Goal: Use online tool/utility: Utilize a website feature to perform a specific function

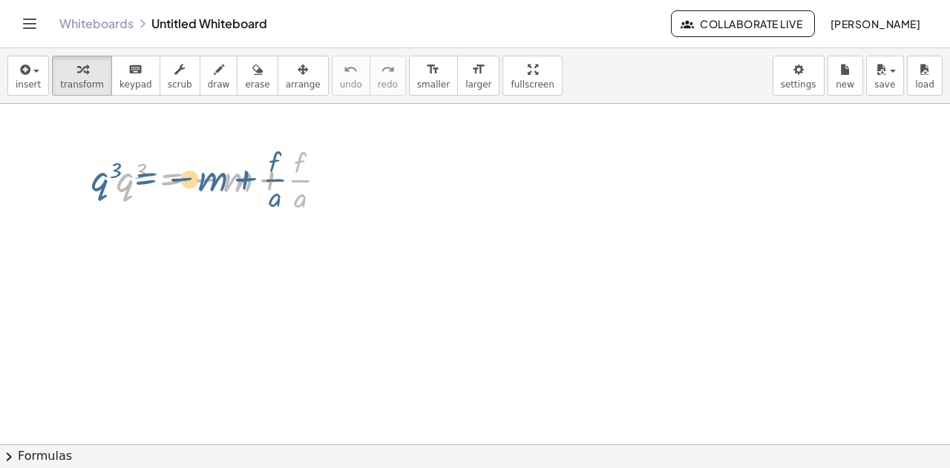
drag, startPoint x: 153, startPoint y: 187, endPoint x: 143, endPoint y: 188, distance: 10.4
click at [143, 188] on div at bounding box center [227, 179] width 237 height 74
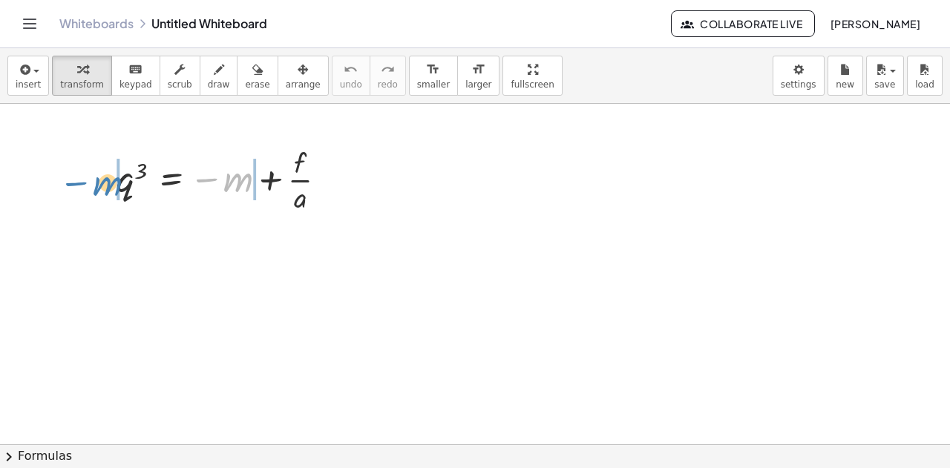
drag, startPoint x: 232, startPoint y: 185, endPoint x: 100, endPoint y: 189, distance: 131.5
click at [100, 189] on div "− m q 3 = − m + · f · a" at bounding box center [221, 179] width 255 height 82
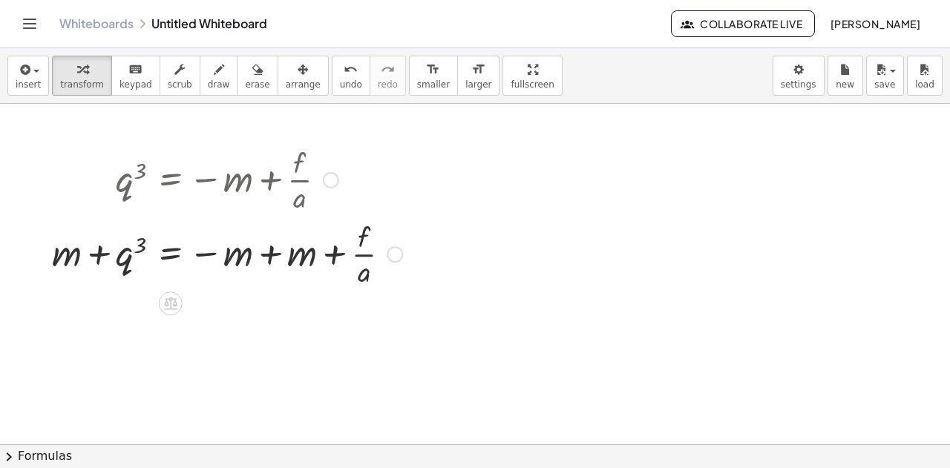
click at [248, 255] on div at bounding box center [227, 253] width 365 height 74
drag, startPoint x: 260, startPoint y: 255, endPoint x: 272, endPoint y: 255, distance: 11.9
click at [272, 255] on div at bounding box center [227, 253] width 365 height 74
click at [268, 253] on div at bounding box center [227, 253] width 365 height 74
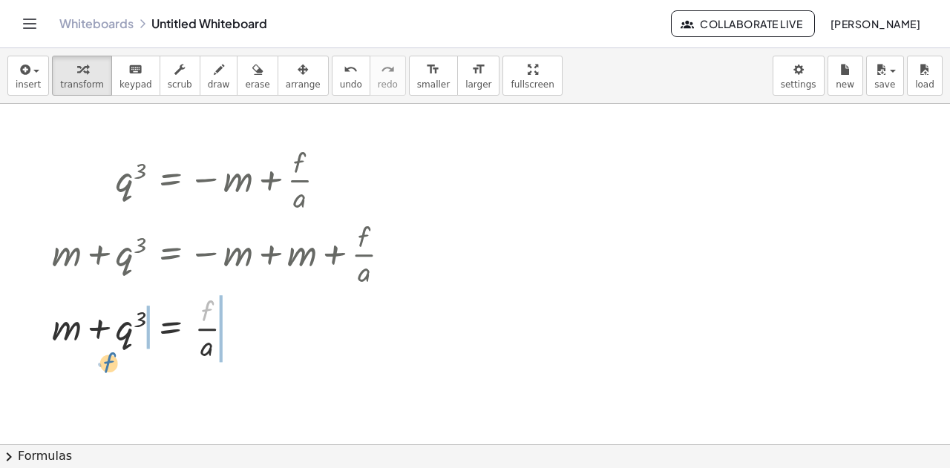
drag, startPoint x: 203, startPoint y: 309, endPoint x: 104, endPoint y: 362, distance: 112.6
click at [104, 362] on div at bounding box center [227, 327] width 365 height 74
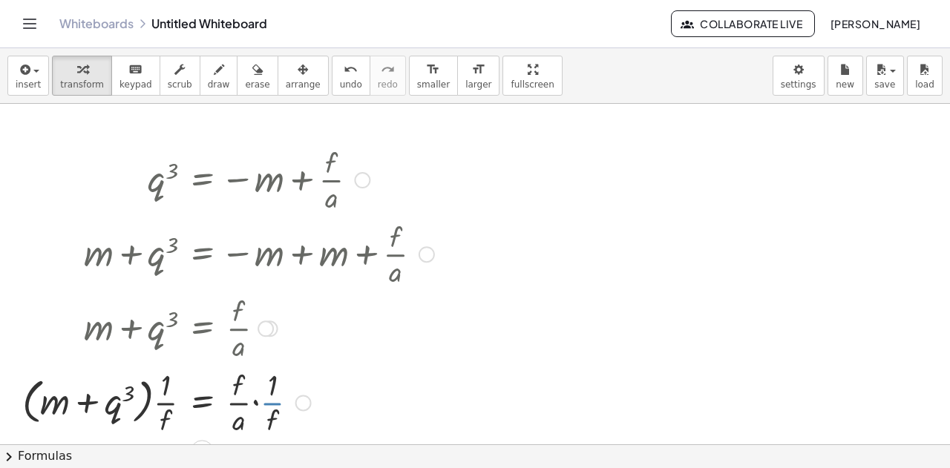
click at [256, 403] on div at bounding box center [228, 402] width 427 height 74
drag, startPoint x: 249, startPoint y: 418, endPoint x: 242, endPoint y: 370, distance: 48.1
click at [241, 402] on div at bounding box center [228, 402] width 427 height 74
click at [238, 390] on div at bounding box center [228, 402] width 427 height 74
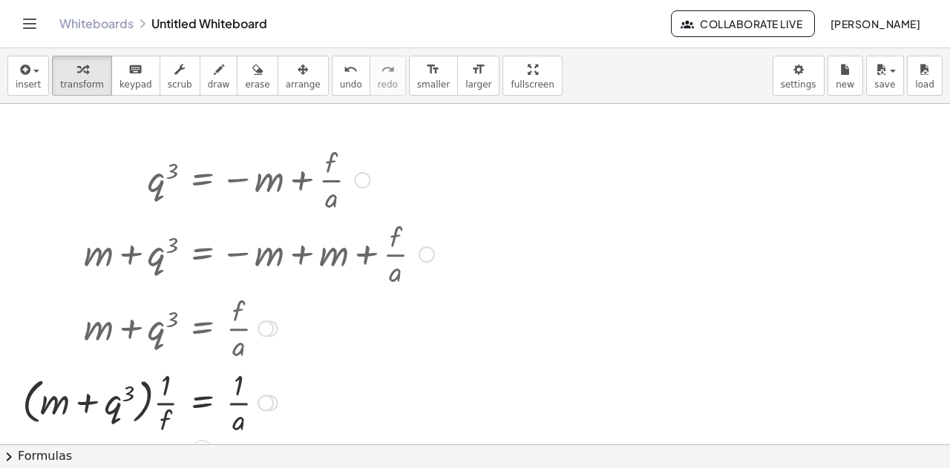
click at [246, 401] on div at bounding box center [228, 402] width 427 height 74
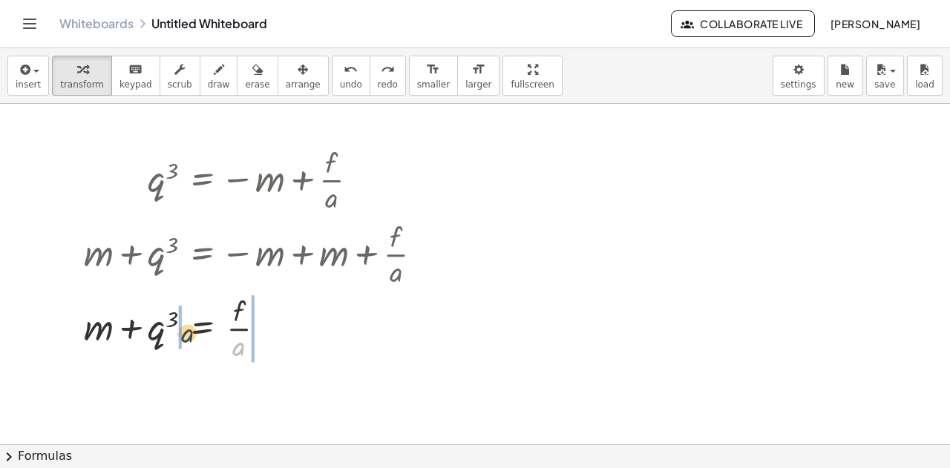
drag, startPoint x: 239, startPoint y: 353, endPoint x: 187, endPoint y: 339, distance: 53.7
click at [187, 339] on div at bounding box center [258, 327] width 365 height 74
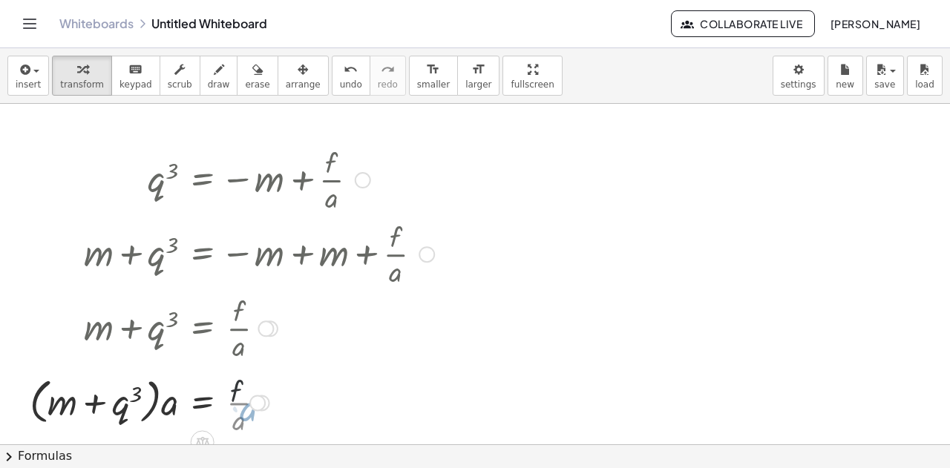
click at [241, 405] on div at bounding box center [231, 401] width 419 height 56
